Goal: Information Seeking & Learning: Learn about a topic

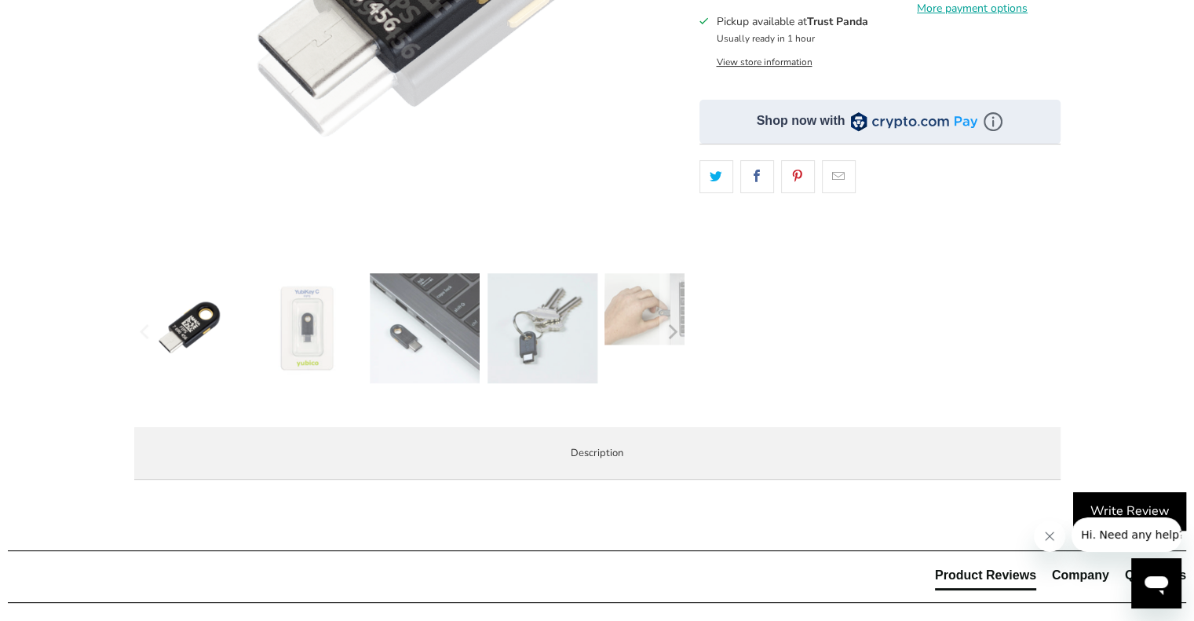
scroll to position [443, 0]
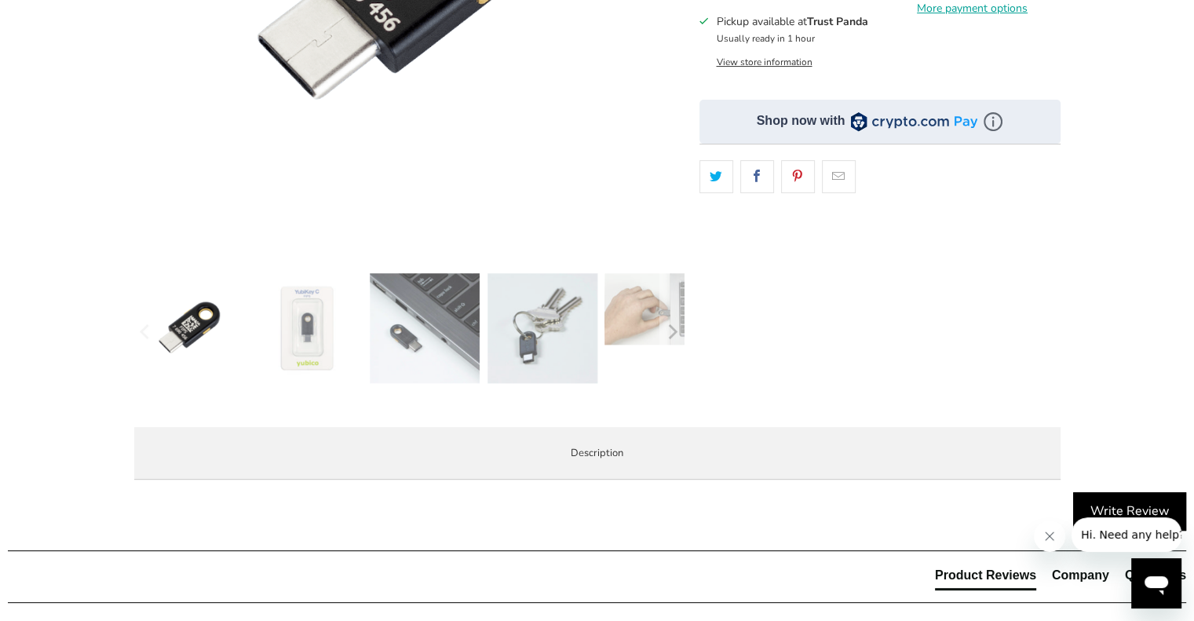
click at [305, 332] on img at bounding box center [307, 328] width 110 height 110
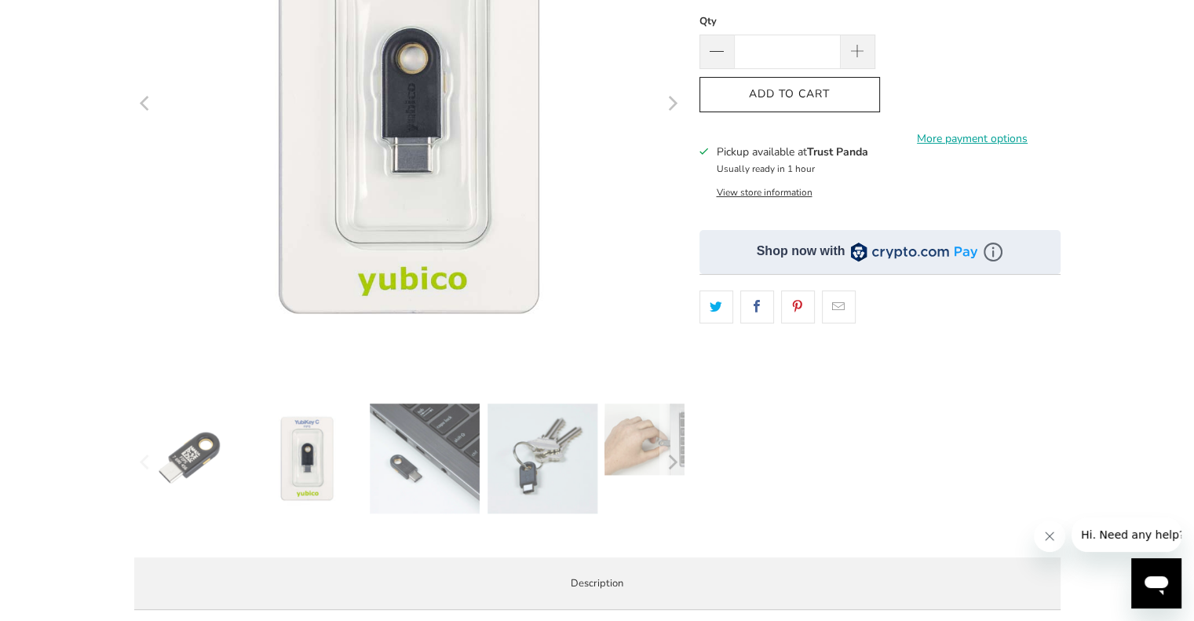
scroll to position [311, 0]
click at [417, 482] on img at bounding box center [425, 460] width 110 height 110
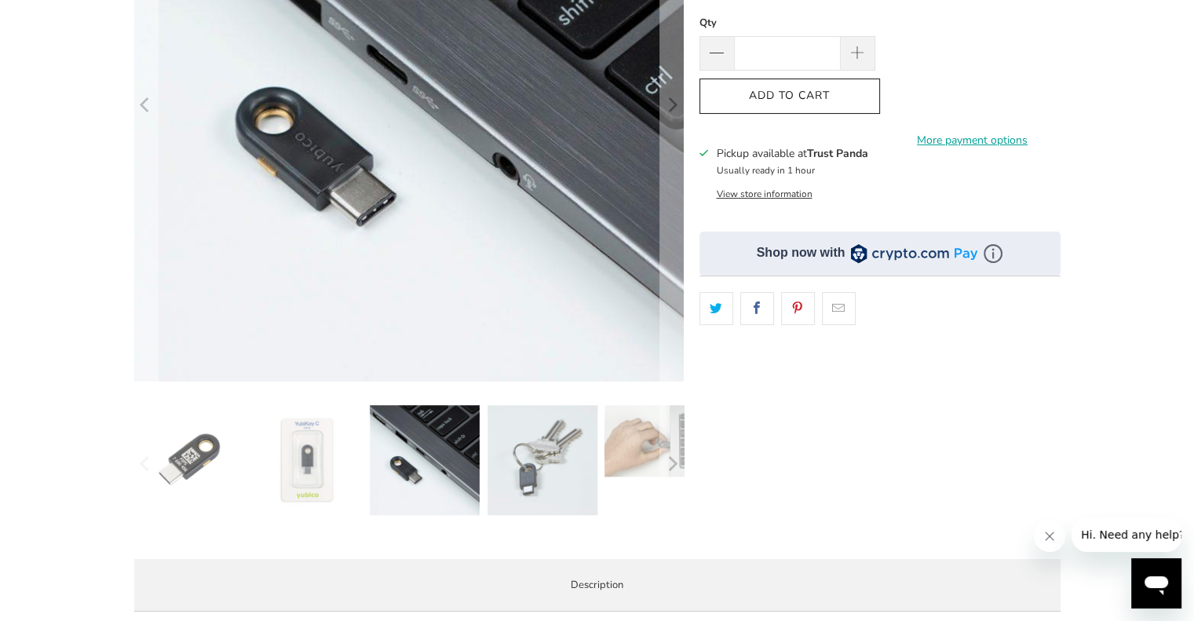
click at [539, 470] on img at bounding box center [543, 460] width 110 height 110
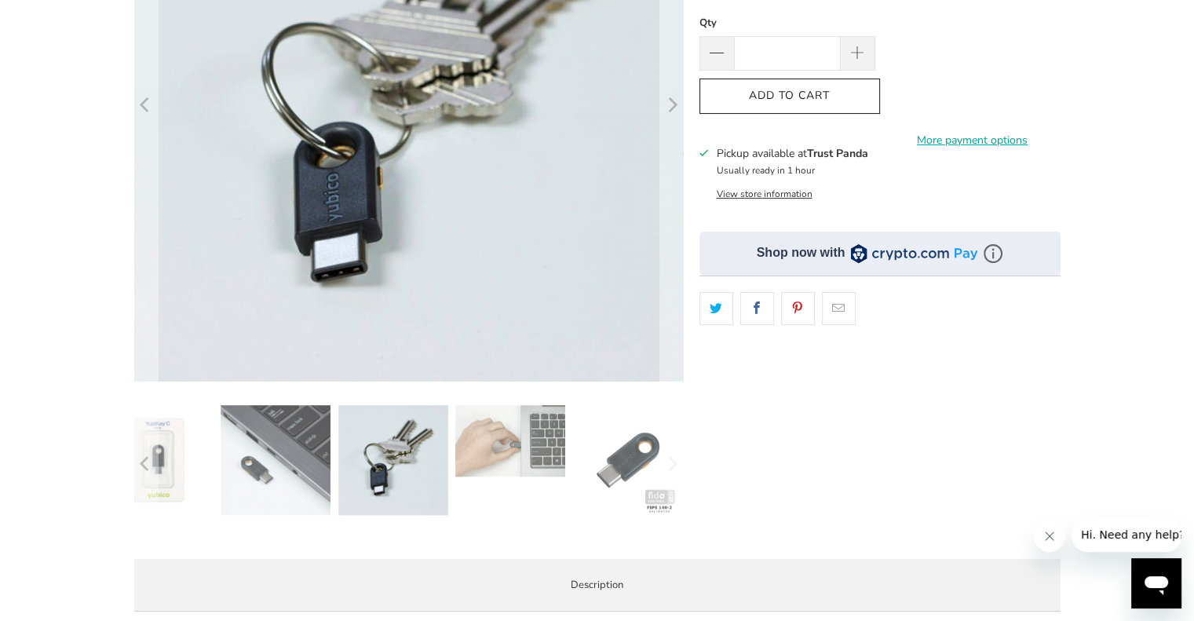
click at [618, 469] on img at bounding box center [628, 460] width 110 height 110
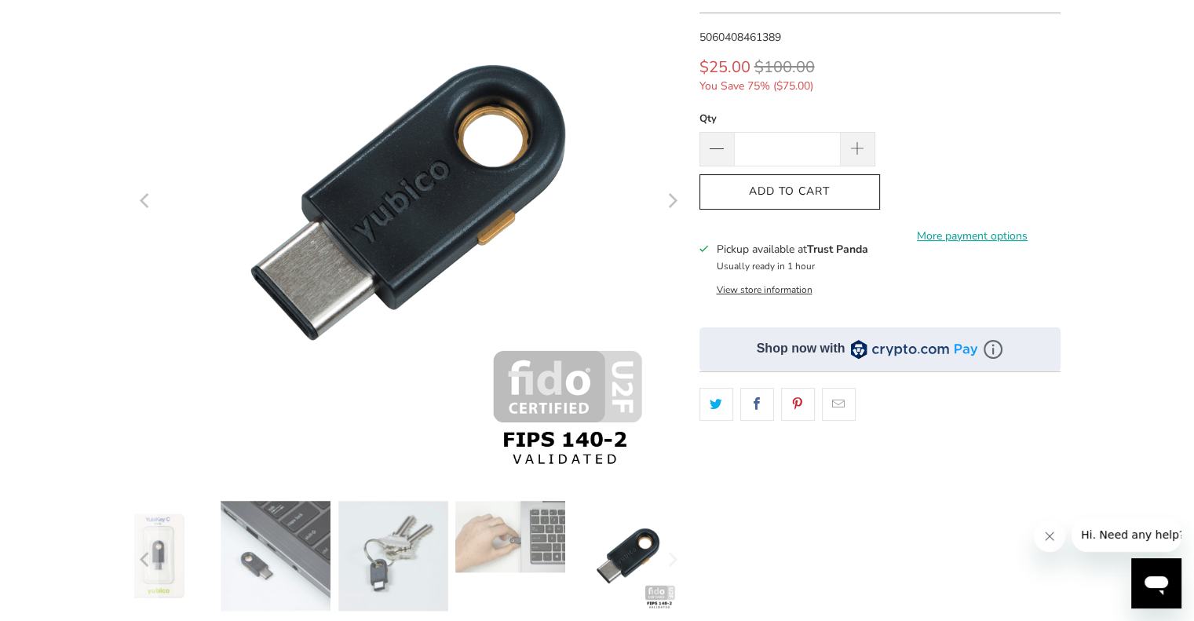
scroll to position [0, 0]
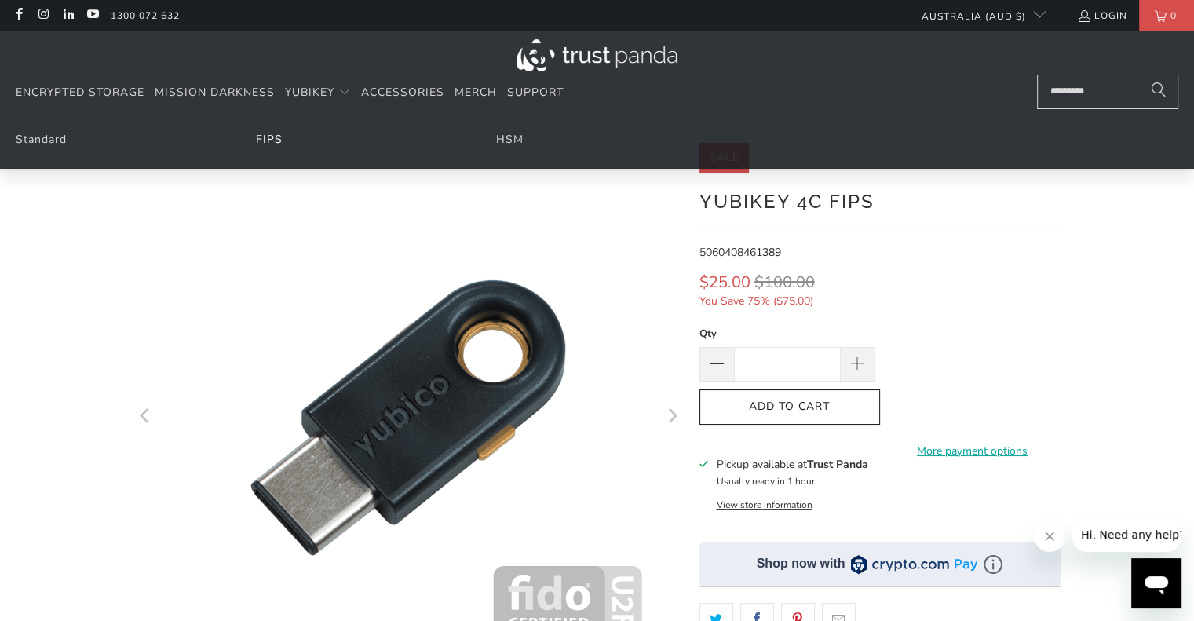
click at [273, 140] on link "FIPS" at bounding box center [269, 139] width 27 height 15
